Goal: Task Accomplishment & Management: Use online tool/utility

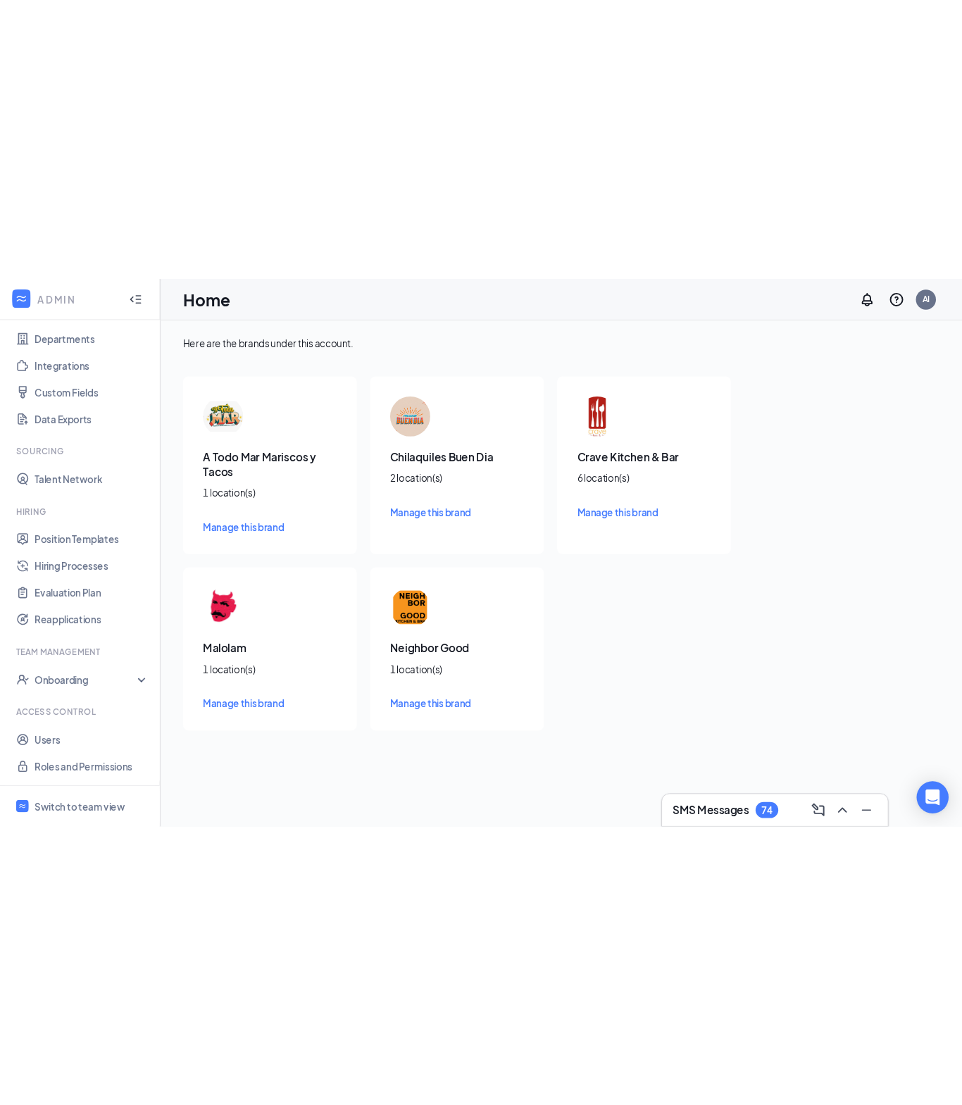
scroll to position [128, 0]
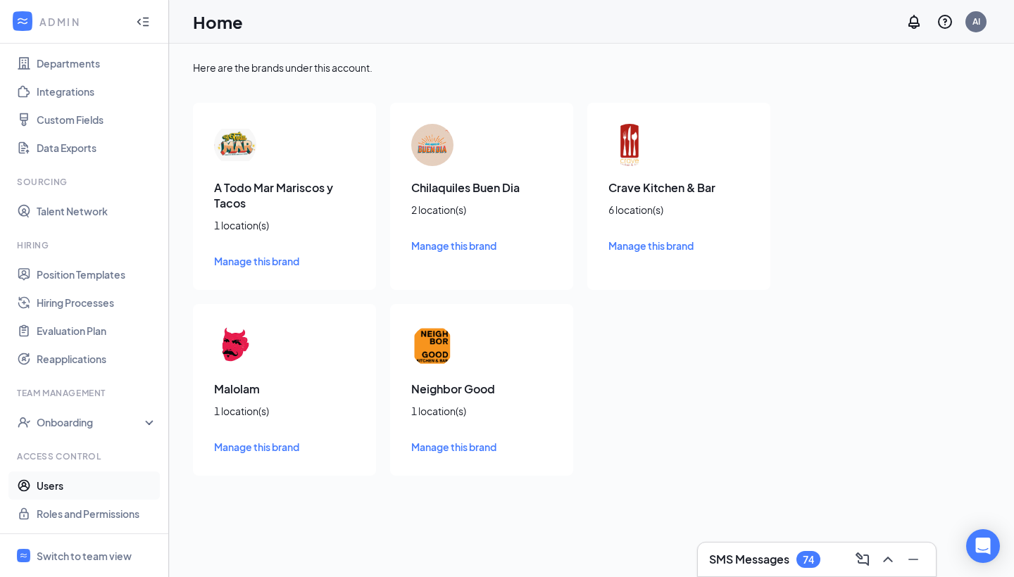
click at [104, 483] on link "Users" at bounding box center [97, 486] width 120 height 28
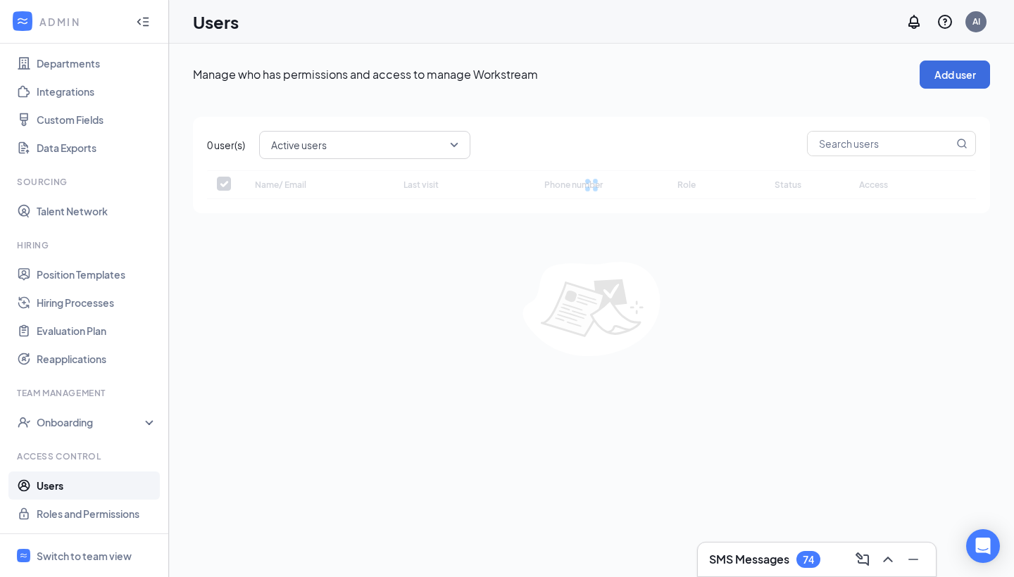
checkbox input "false"
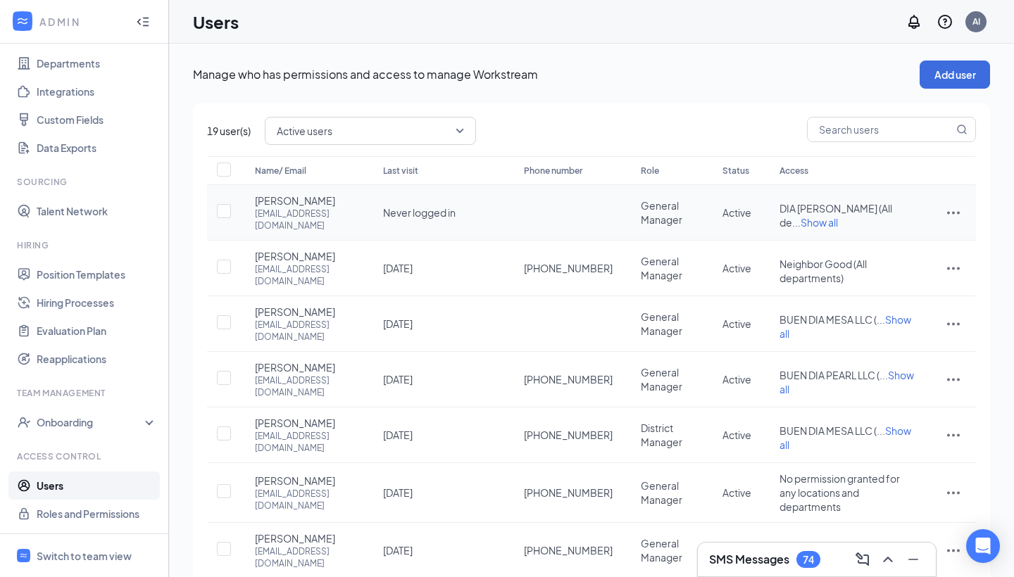
click at [838, 219] on span "Show all" at bounding box center [819, 222] width 37 height 13
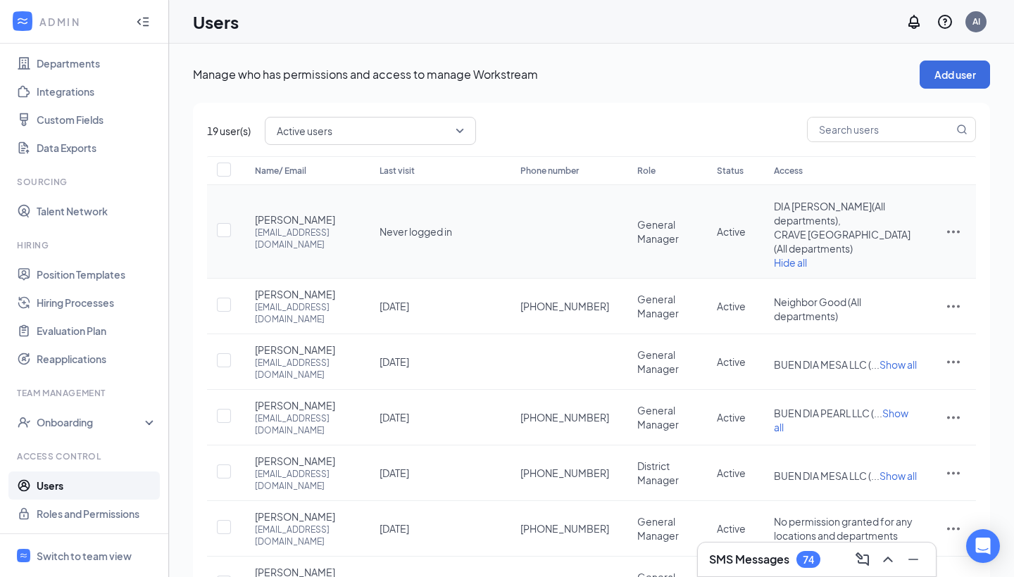
click at [952, 234] on icon "ActionsIcon" at bounding box center [953, 231] width 17 height 17
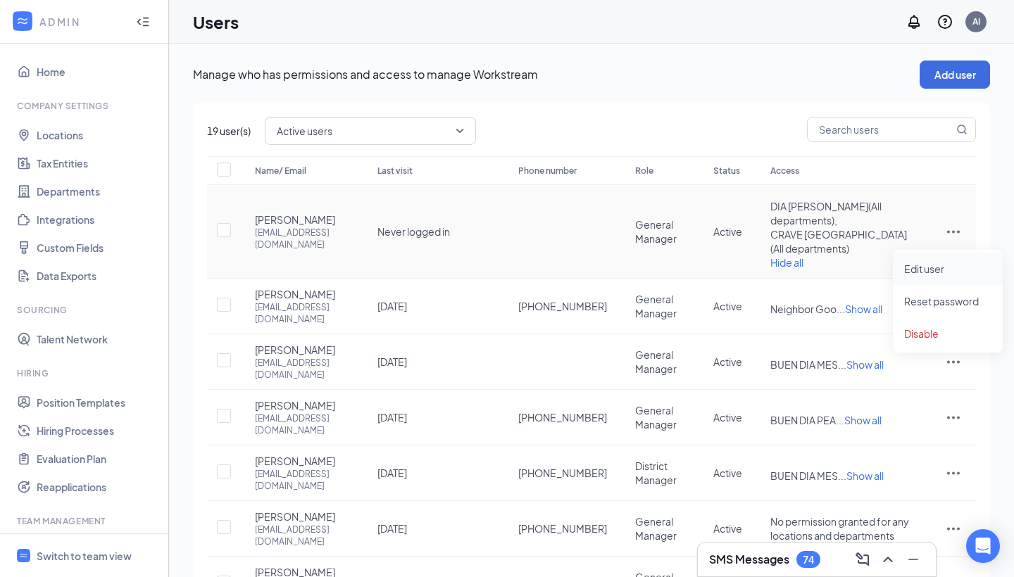
click at [908, 268] on span "Edit user" at bounding box center [924, 269] width 40 height 13
type input "[PERSON_NAME]"
type input "[EMAIL_ADDRESS][DOMAIN_NAME]"
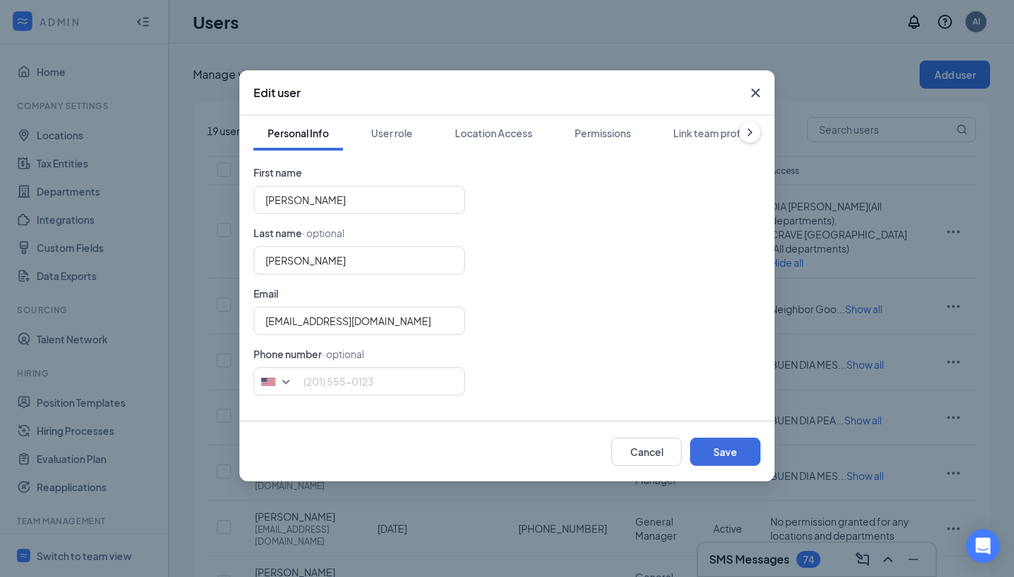
scroll to position [25, 0]
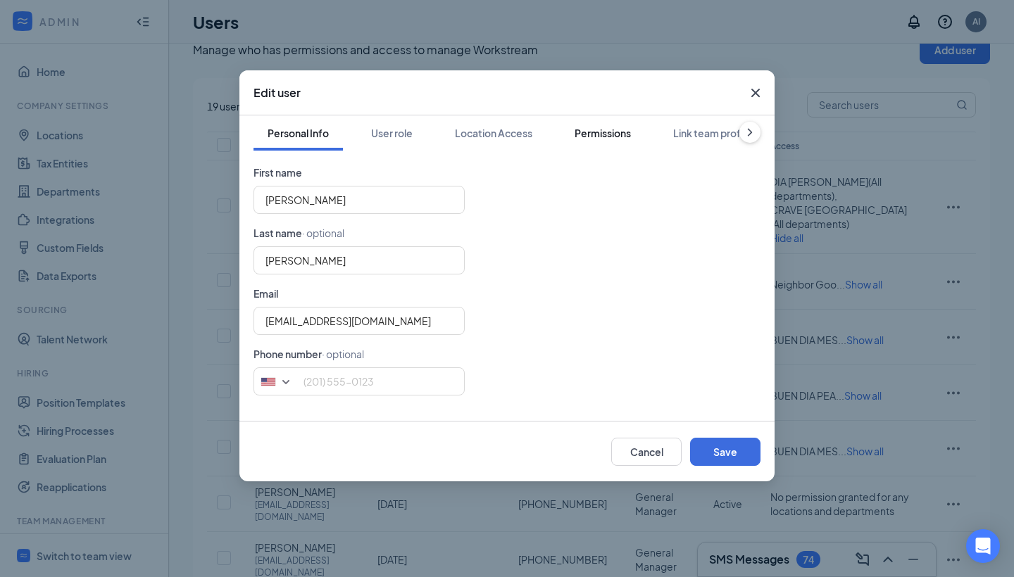
click at [606, 125] on button "Permissions" at bounding box center [603, 132] width 85 height 35
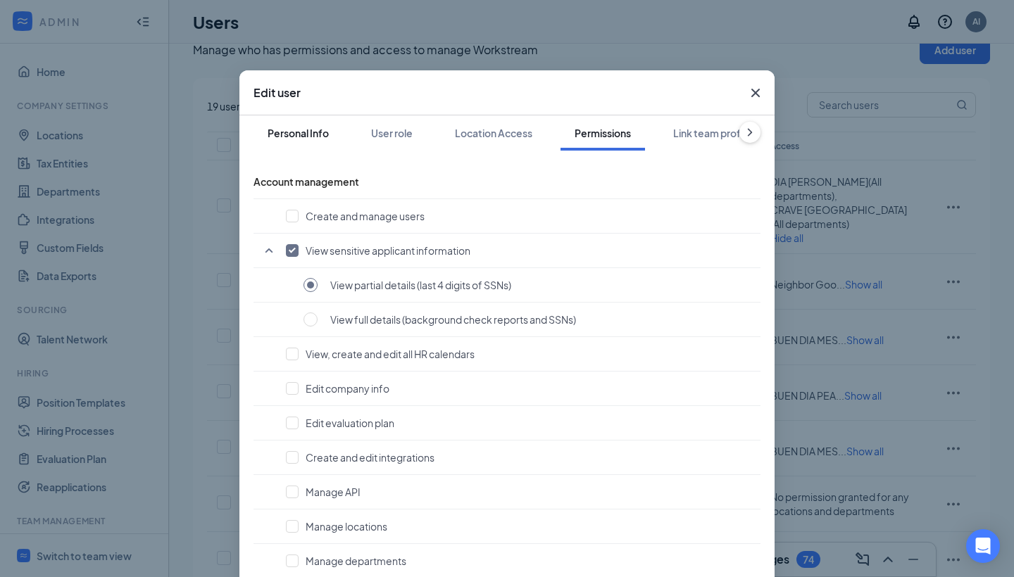
click at [302, 133] on div "Personal Info" at bounding box center [298, 133] width 61 height 14
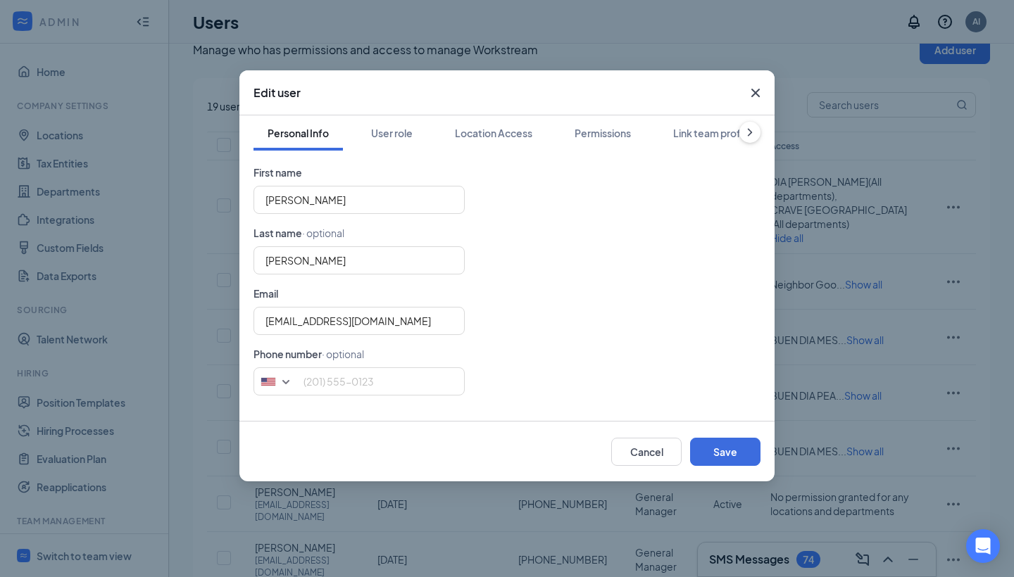
click at [394, 367] on form "First name [PERSON_NAME] Last name · optional [PERSON_NAME] Email [EMAIL_ADDRES…" at bounding box center [507, 286] width 507 height 242
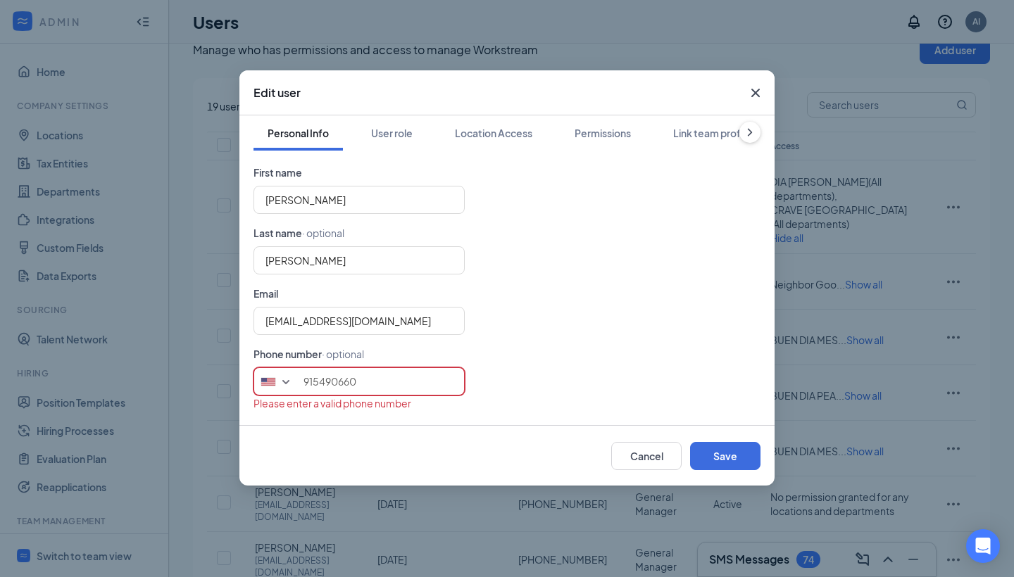
type input "9154906607"
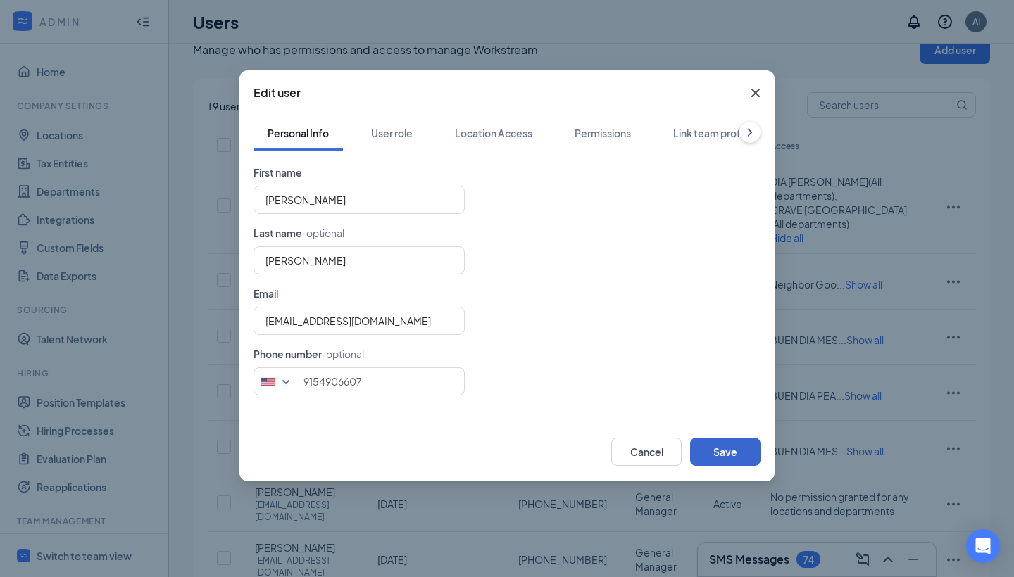
click at [711, 446] on button "Save" at bounding box center [725, 452] width 70 height 28
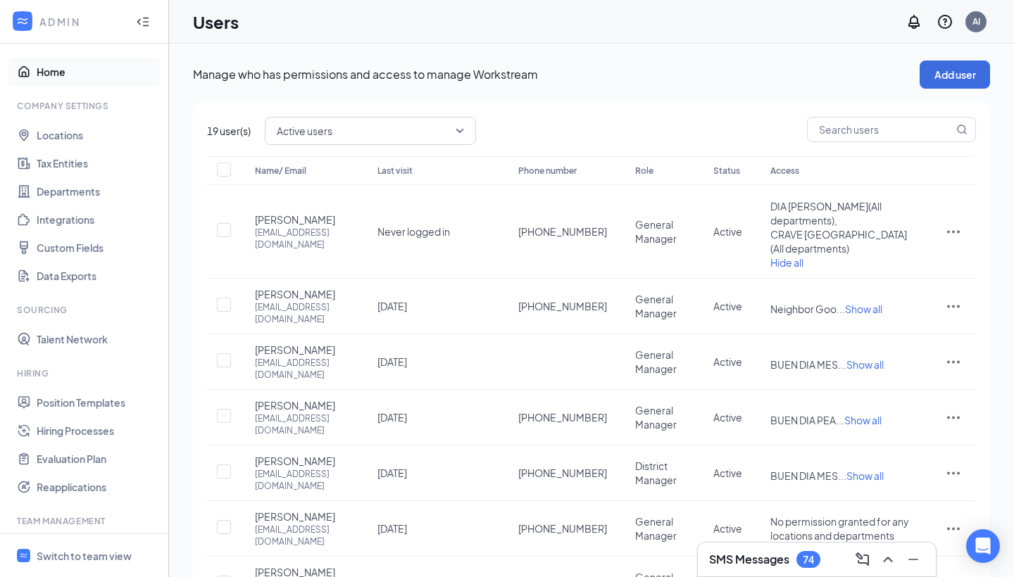
scroll to position [0, 0]
click at [74, 549] on div "Switch to team view" at bounding box center [84, 556] width 95 height 14
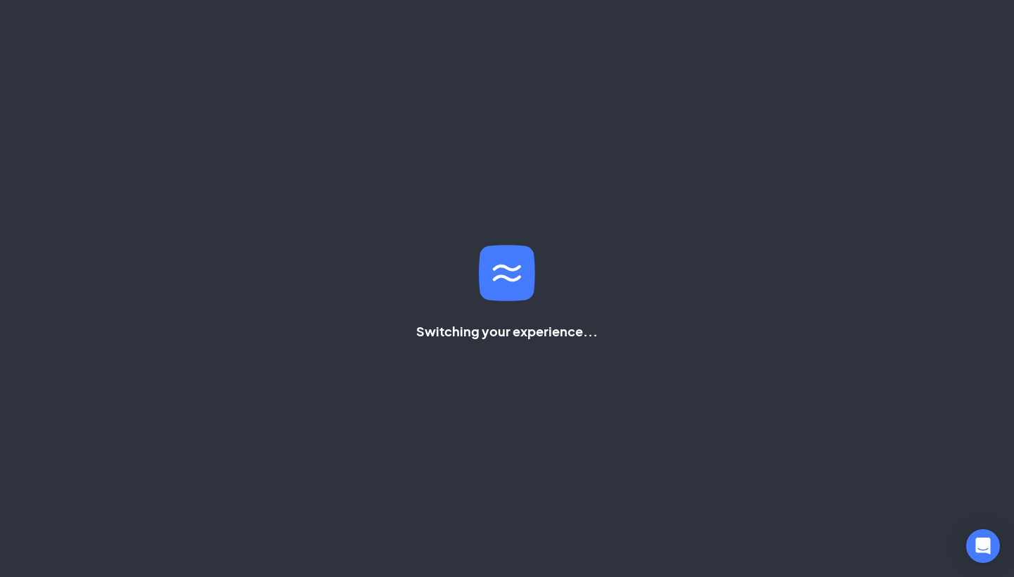
click at [85, 554] on div "Switching your experience..." at bounding box center [507, 288] width 1014 height 577
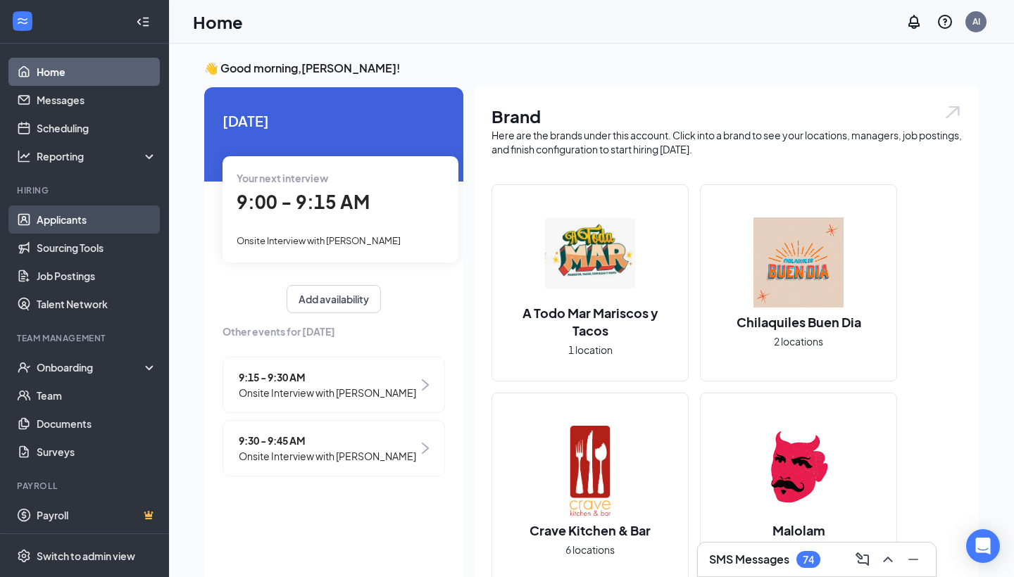
click at [63, 225] on link "Applicants" at bounding box center [97, 220] width 120 height 28
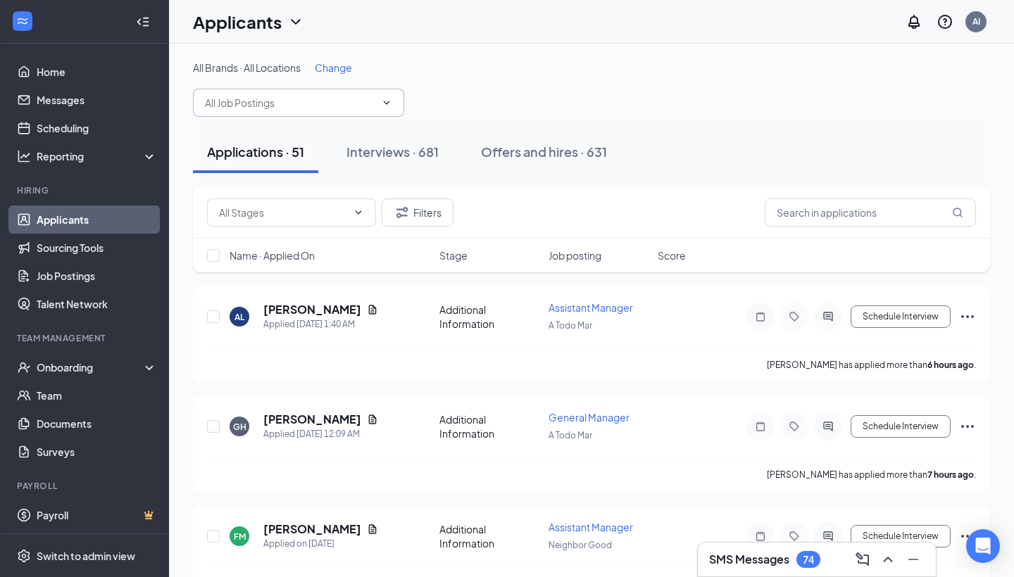
click at [325, 98] on input "text" at bounding box center [290, 102] width 170 height 15
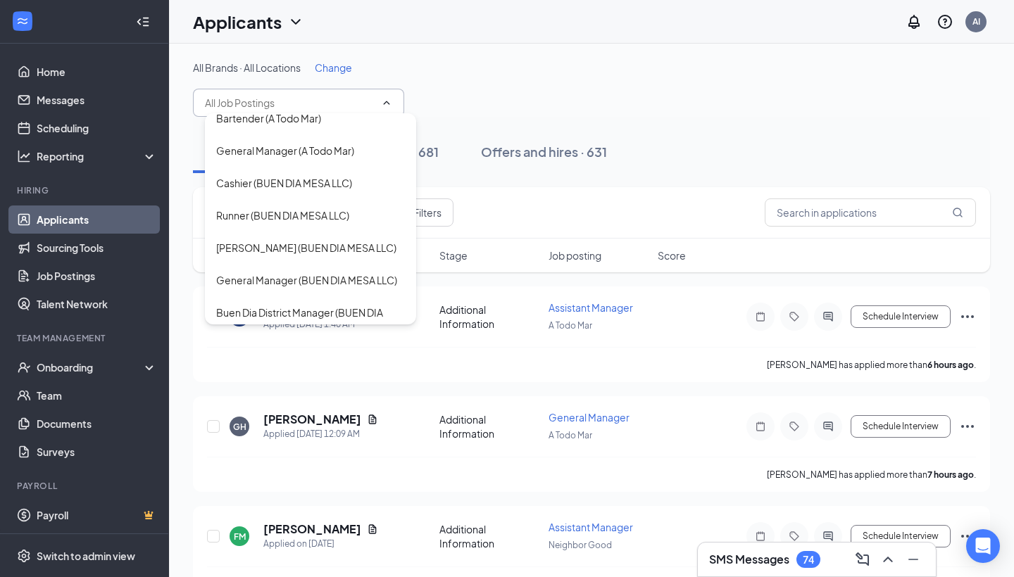
scroll to position [331, 0]
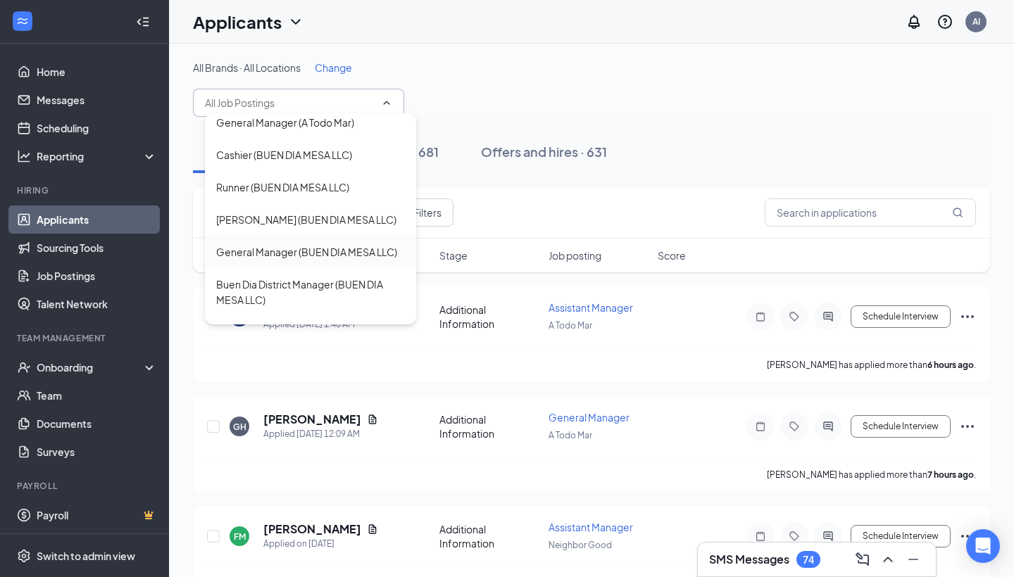
click at [303, 252] on div "General Manager (BUEN DIA MESA LLC)" at bounding box center [306, 251] width 181 height 15
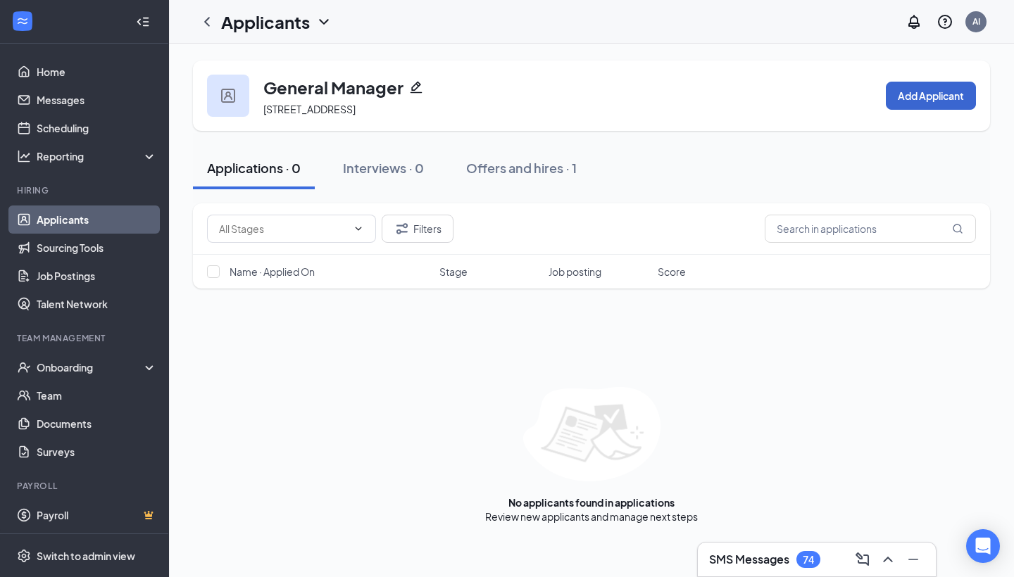
click at [938, 99] on button "Add Applicant" at bounding box center [931, 96] width 90 height 28
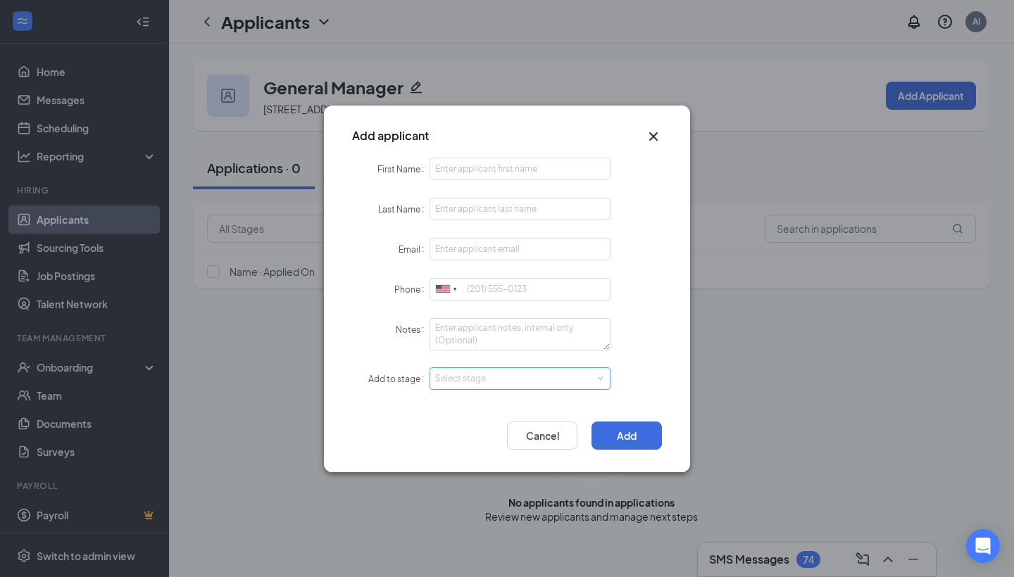
click at [584, 381] on div "Select stage" at bounding box center [516, 379] width 163 height 14
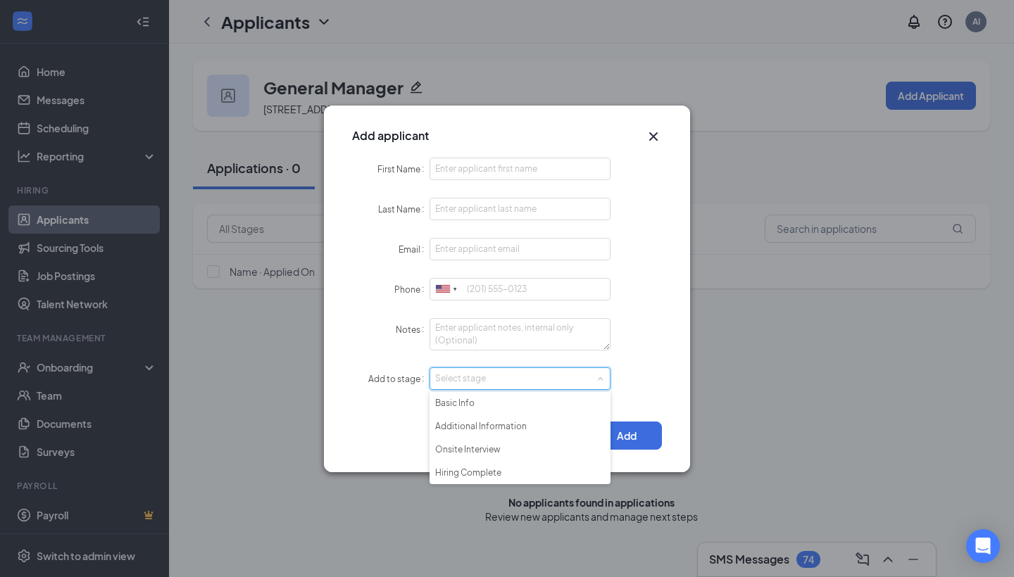
click at [749, 377] on div "Add applicant First Name Last Name Email Phone [GEOGRAPHIC_DATA] + 1 [GEOGRAPHI…" at bounding box center [507, 288] width 1014 height 577
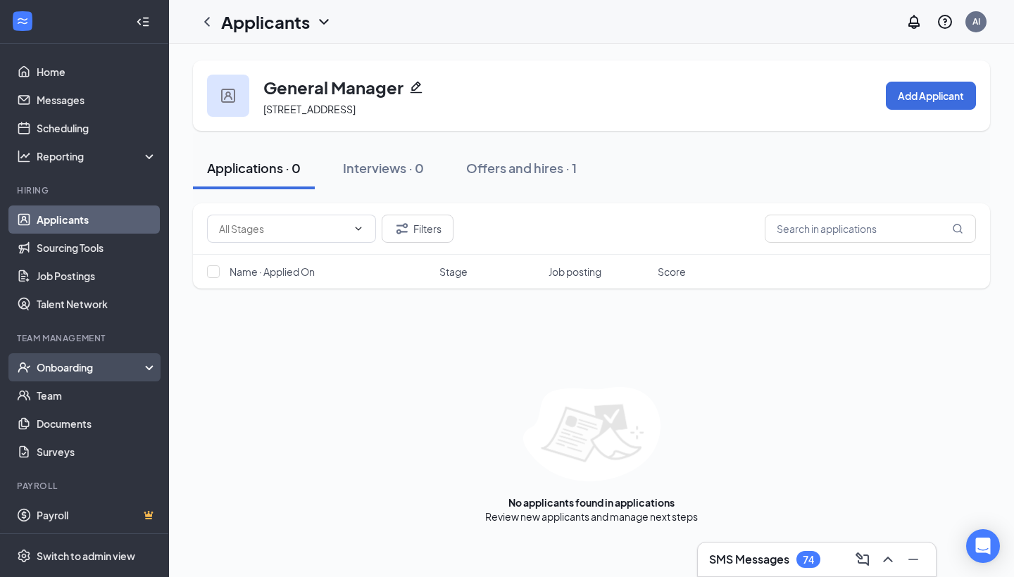
click at [37, 368] on div "Onboarding" at bounding box center [91, 368] width 108 height 14
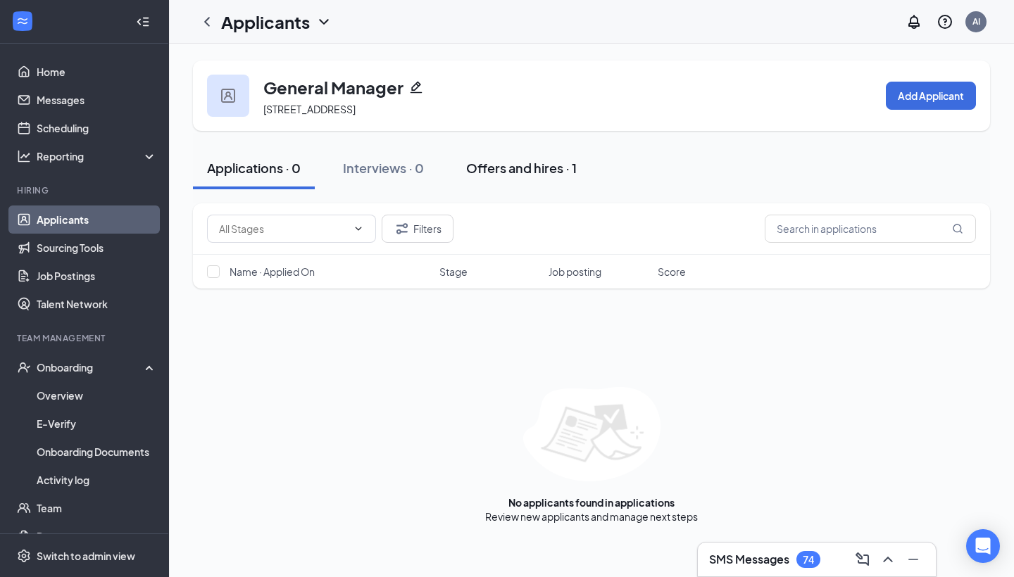
click at [511, 163] on div "Offers and hires · 1" at bounding box center [521, 168] width 111 height 18
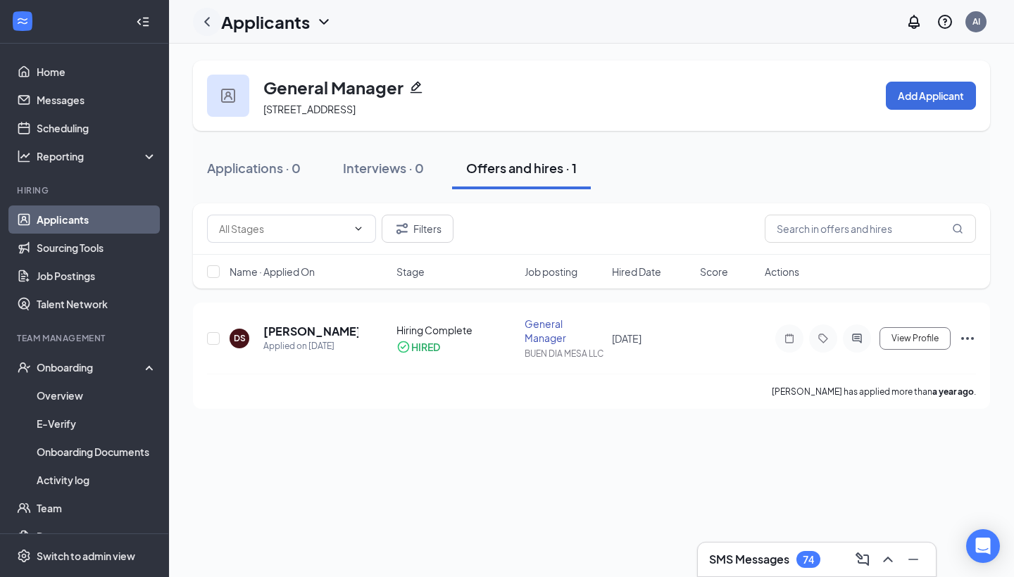
click at [199, 28] on icon "ChevronLeft" at bounding box center [207, 21] width 17 height 17
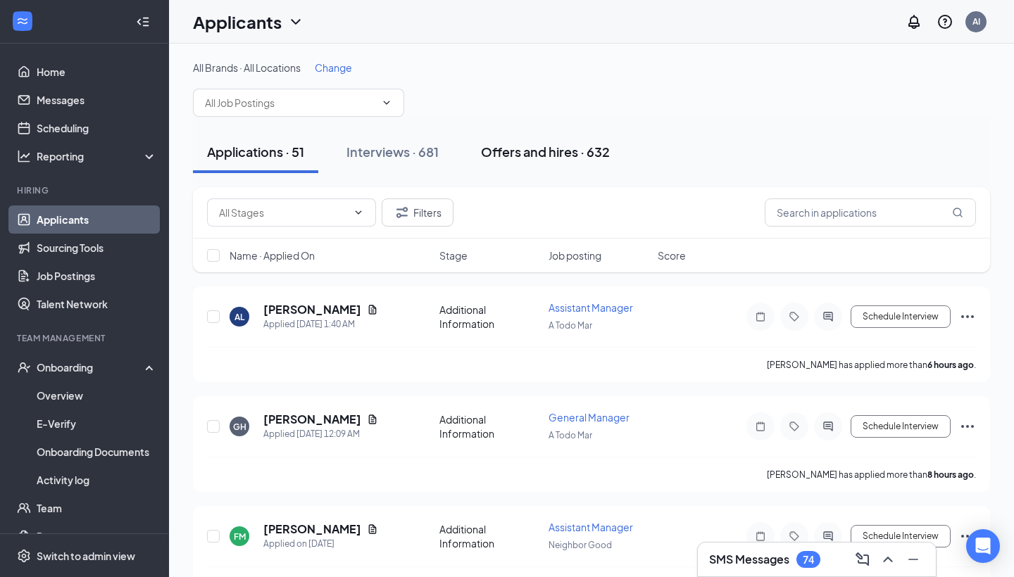
click at [564, 165] on button "Offers and hires · 632" at bounding box center [545, 152] width 157 height 42
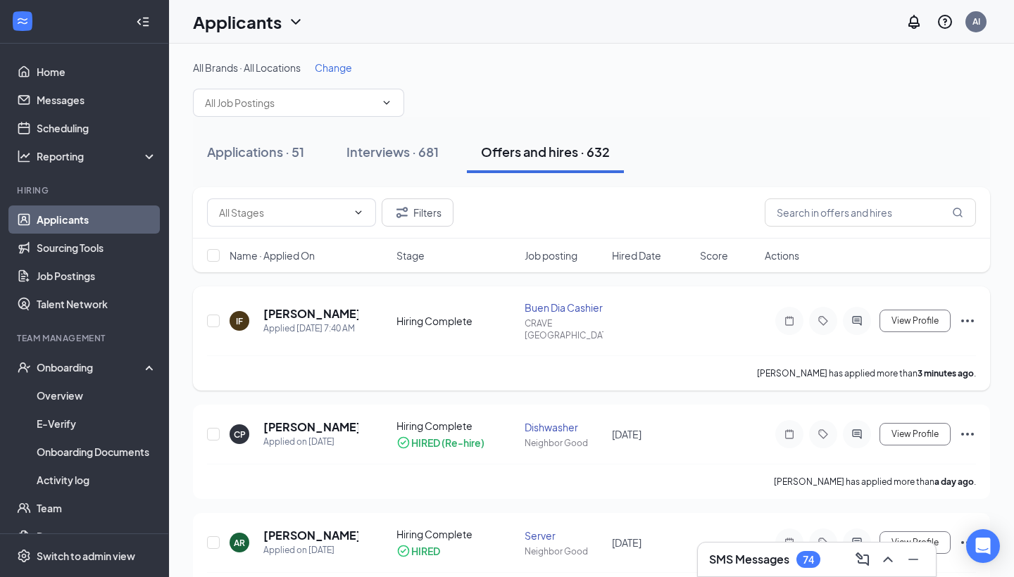
click at [960, 318] on icon "Ellipses" at bounding box center [967, 321] width 17 height 17
click at [52, 373] on div "Onboarding" at bounding box center [91, 368] width 108 height 14
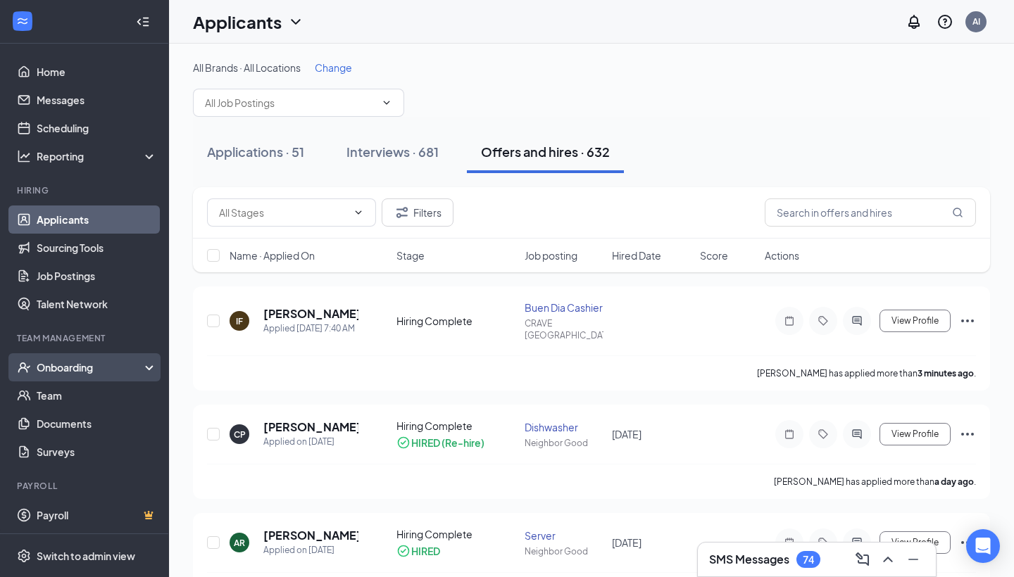
click at [52, 373] on div "Onboarding" at bounding box center [91, 368] width 108 height 14
click at [70, 363] on div "Onboarding" at bounding box center [91, 368] width 108 height 14
click at [71, 363] on div "Onboarding" at bounding box center [91, 368] width 108 height 14
click at [54, 374] on div "Onboarding" at bounding box center [91, 368] width 108 height 14
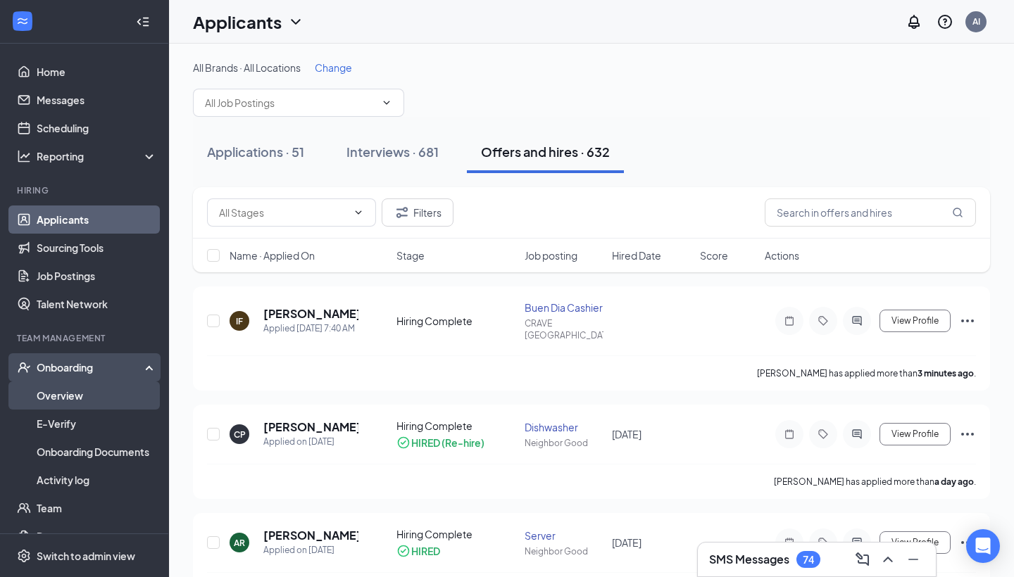
click at [61, 395] on link "Overview" at bounding box center [97, 396] width 120 height 28
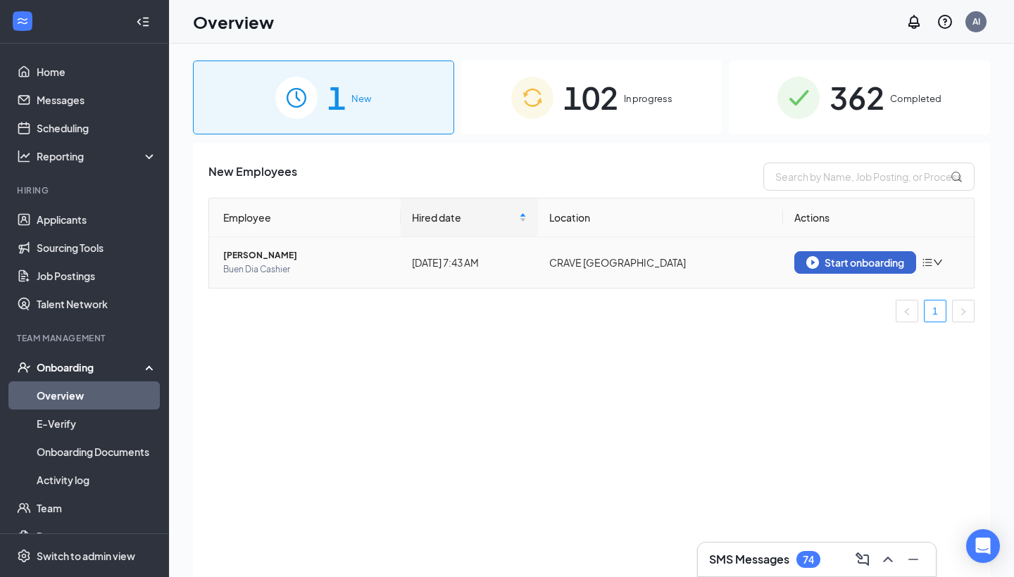
click at [885, 262] on div "Start onboarding" at bounding box center [855, 262] width 98 height 13
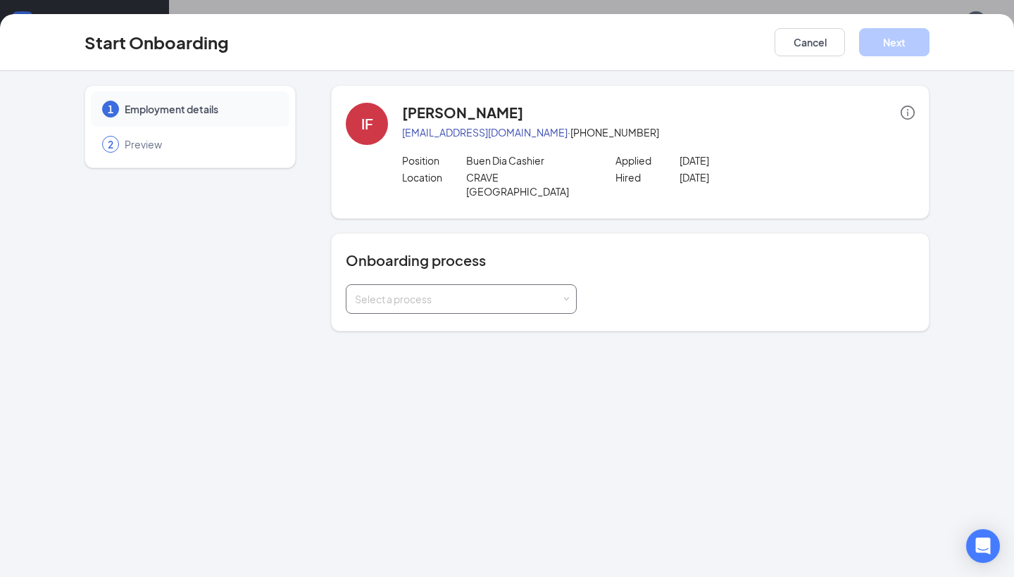
click at [508, 294] on div "Select a process" at bounding box center [461, 299] width 213 height 28
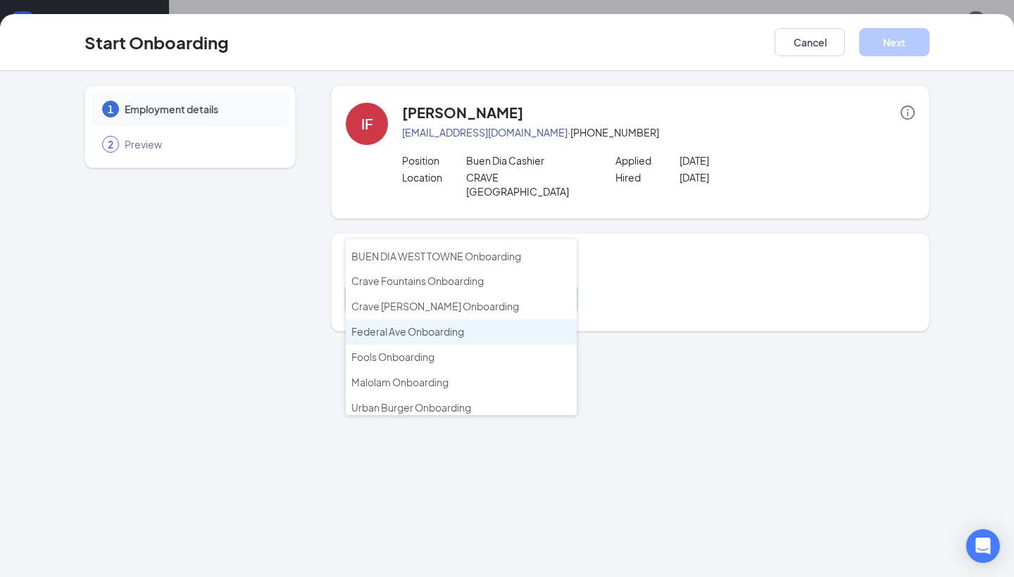
scroll to position [70, 0]
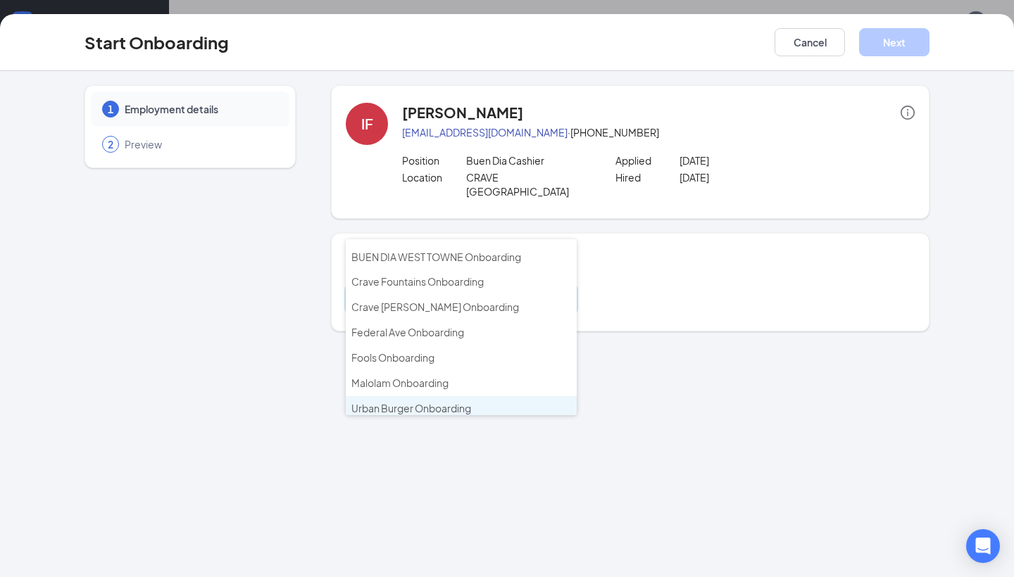
click at [480, 396] on li "Urban Burger Onboarding" at bounding box center [461, 408] width 231 height 25
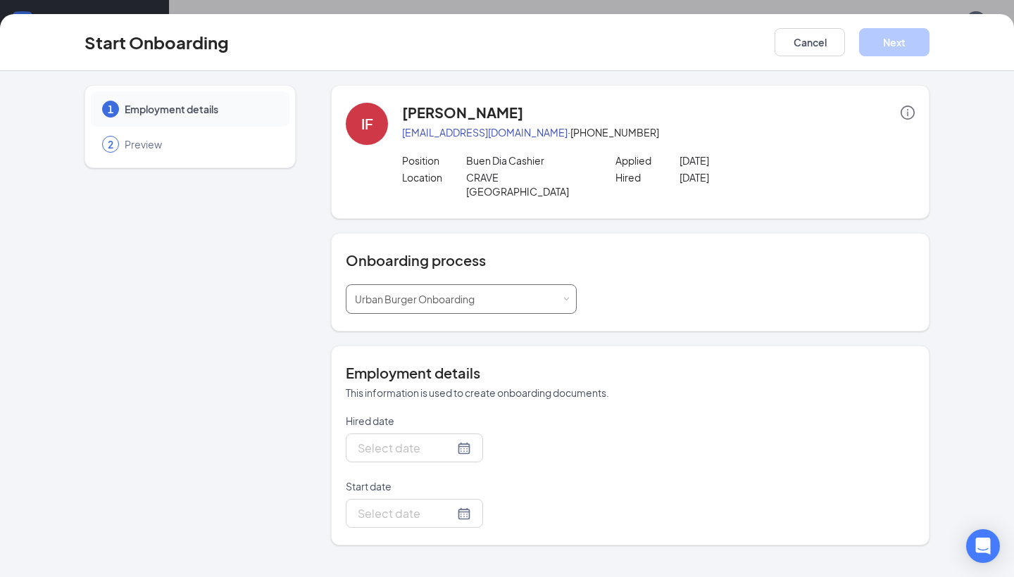
type input "[DATE]"
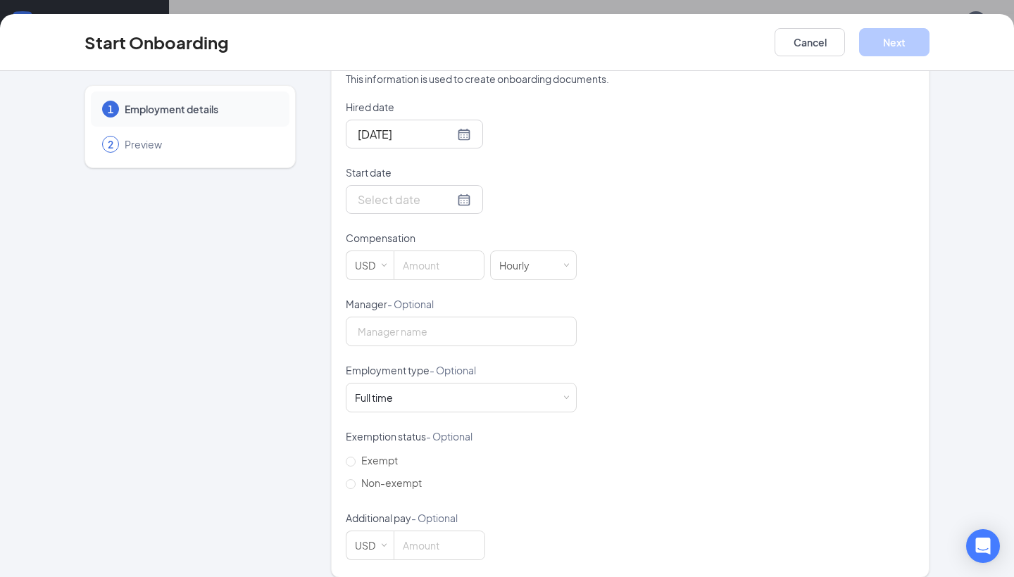
scroll to position [313, 0]
click at [784, 46] on button "Cancel" at bounding box center [810, 42] width 70 height 28
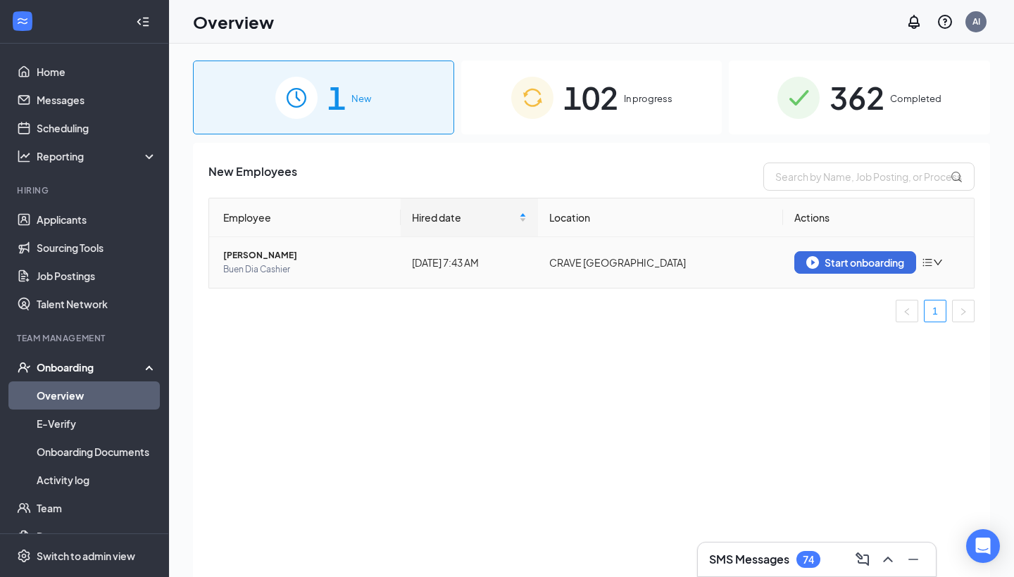
scroll to position [0, 0]
click at [506, 73] on div "102 In progress" at bounding box center [591, 98] width 261 height 74
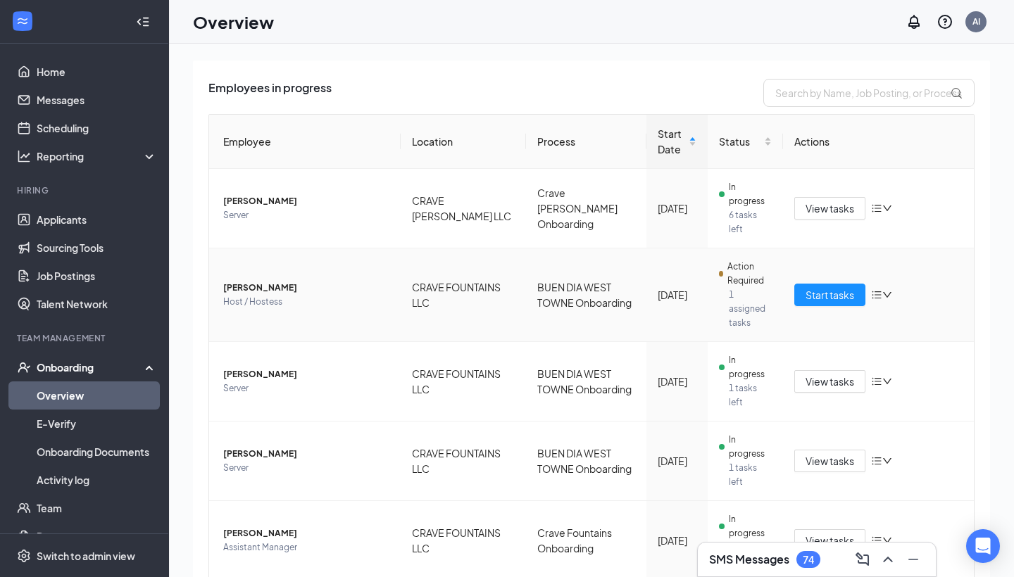
scroll to position [85, 0]
click at [838, 295] on span "Start tasks" at bounding box center [830, 294] width 49 height 15
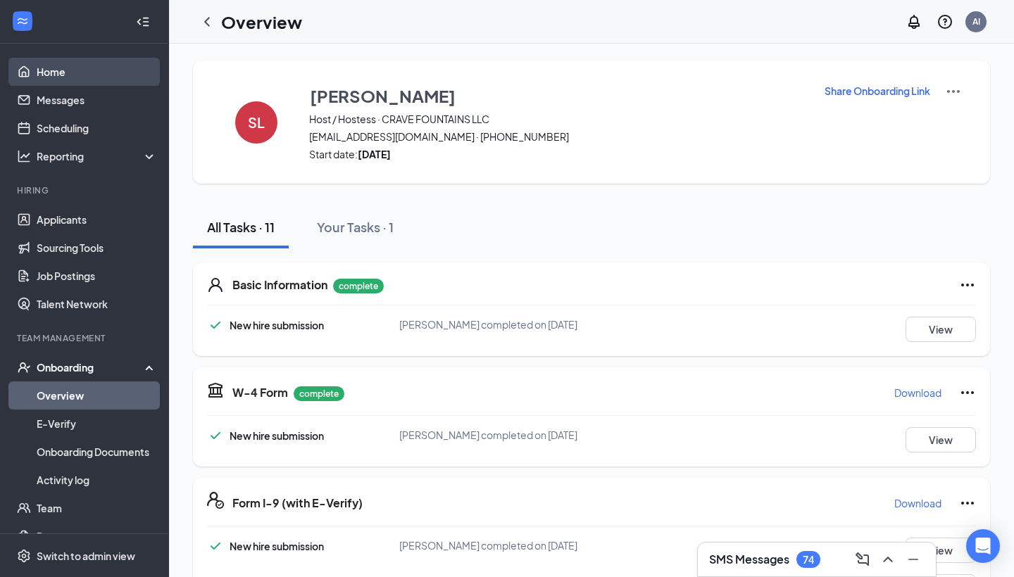
click at [61, 70] on link "Home" at bounding box center [97, 72] width 120 height 28
